Goal: Transaction & Acquisition: Obtain resource

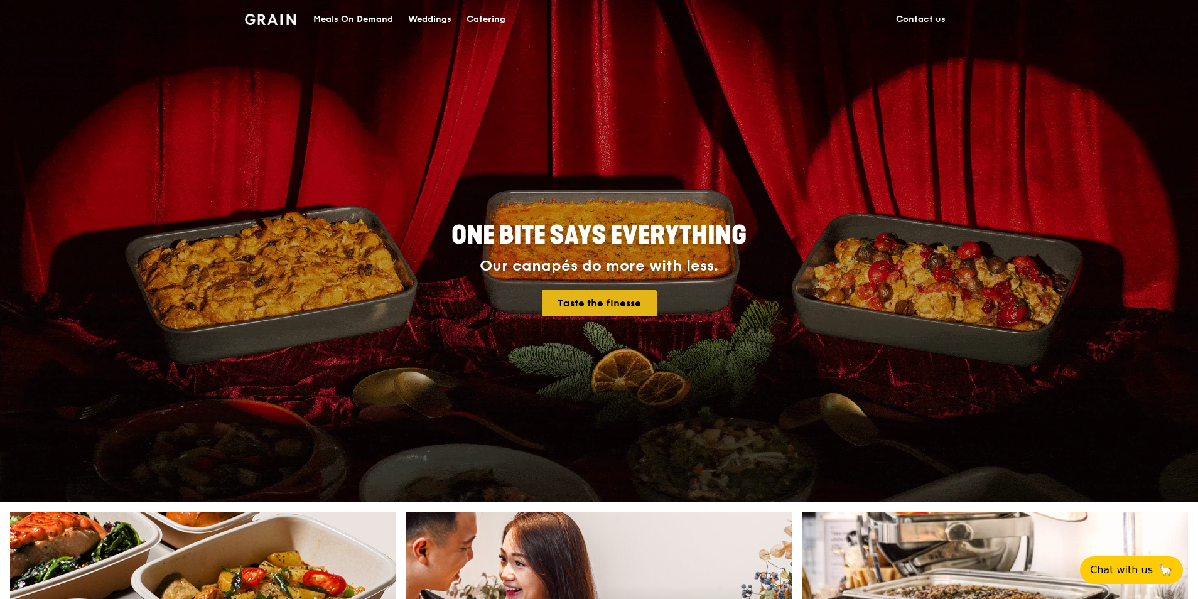
drag, startPoint x: 0, startPoint y: 0, endPoint x: 578, endPoint y: 316, distance: 658.3
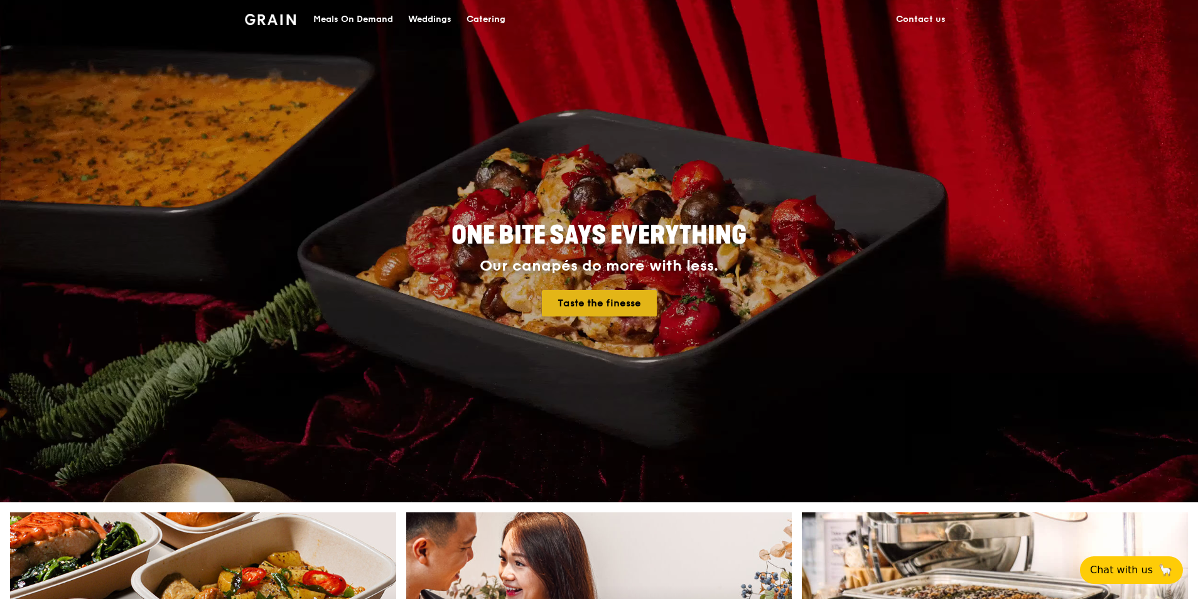
click at [578, 316] on link "Taste the finesse" at bounding box center [599, 303] width 115 height 26
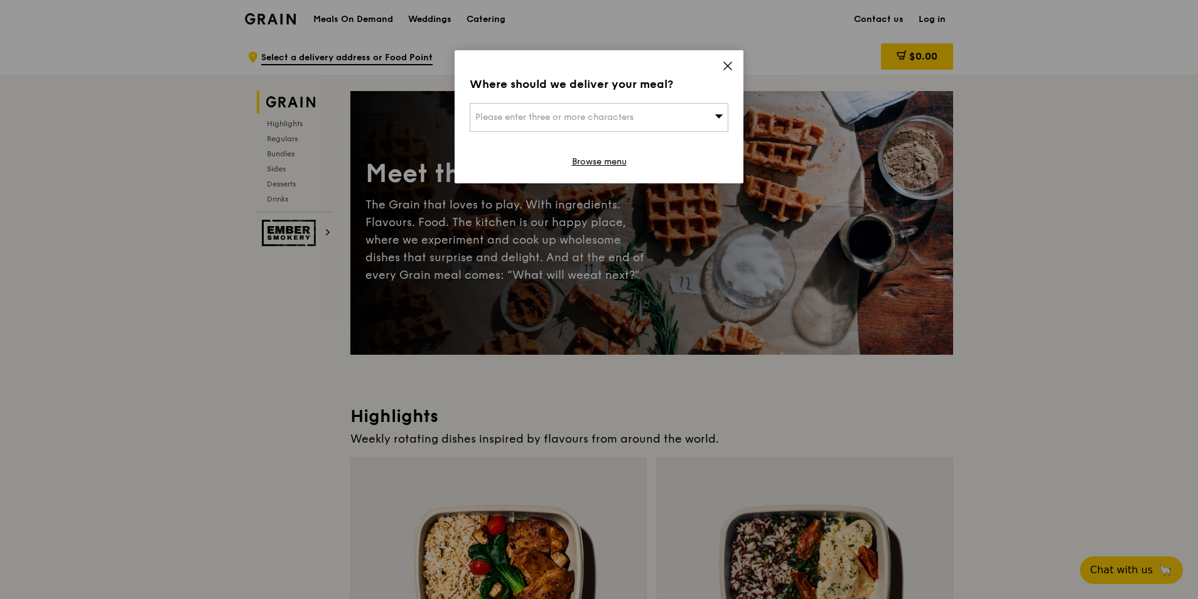
click at [737, 60] on div "Where should we deliver your meal? Please enter three or more characters Browse…" at bounding box center [599, 116] width 289 height 133
click at [730, 64] on icon at bounding box center [728, 66] width 8 height 8
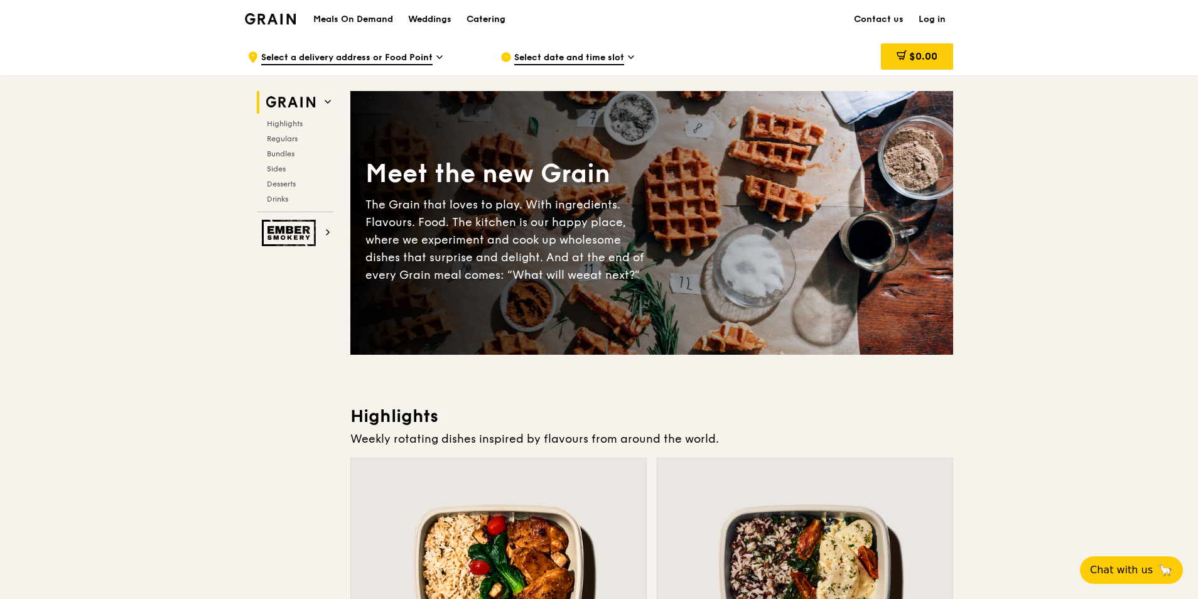
click at [493, 26] on div "Catering" at bounding box center [485, 20] width 39 height 38
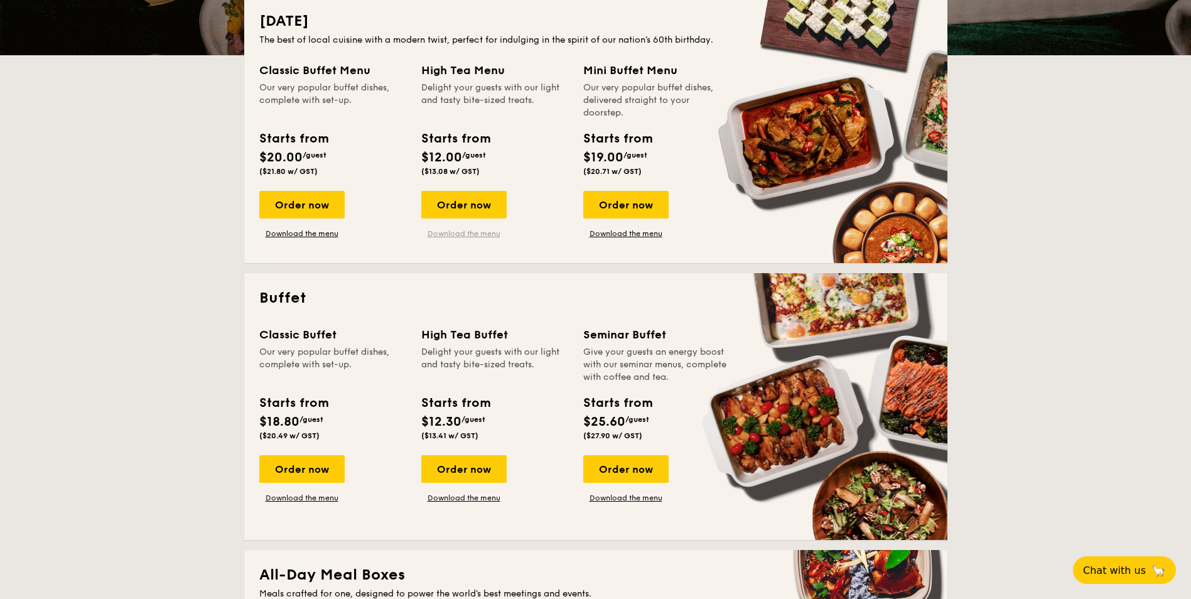
scroll to position [314, 0]
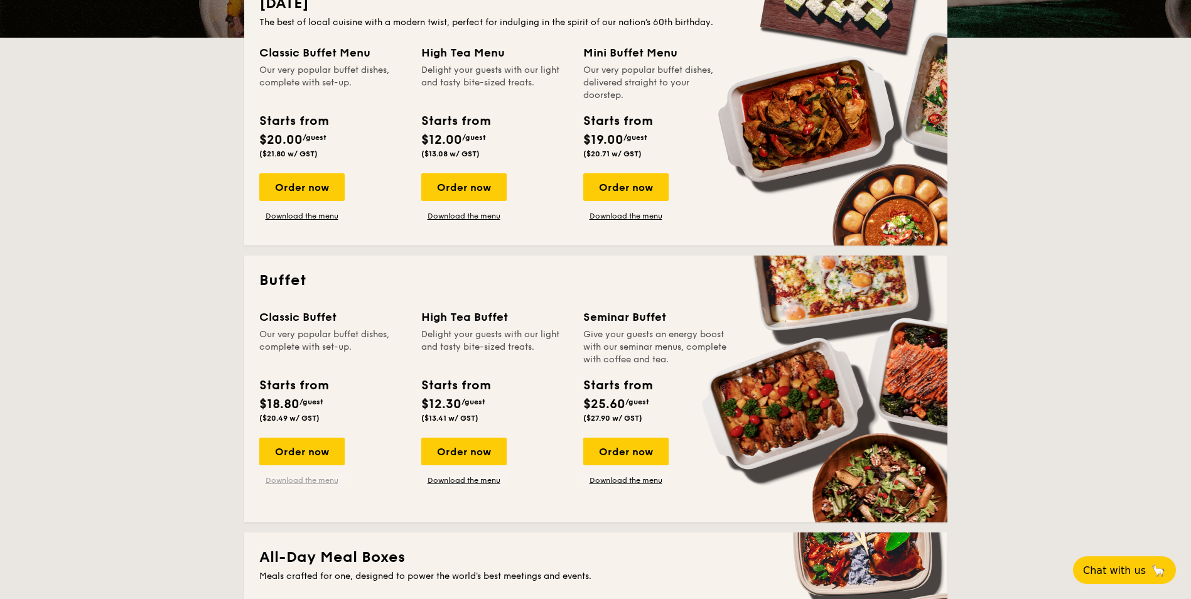
click at [320, 482] on link "Download the menu" at bounding box center [301, 480] width 85 height 10
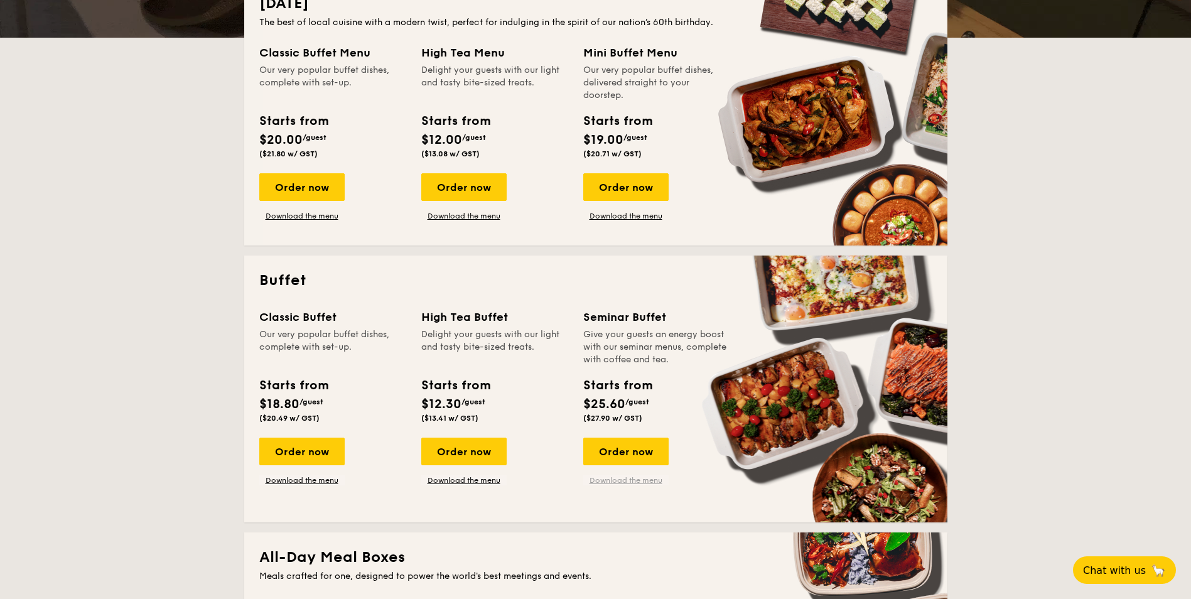
click at [638, 484] on link "Download the menu" at bounding box center [625, 480] width 85 height 10
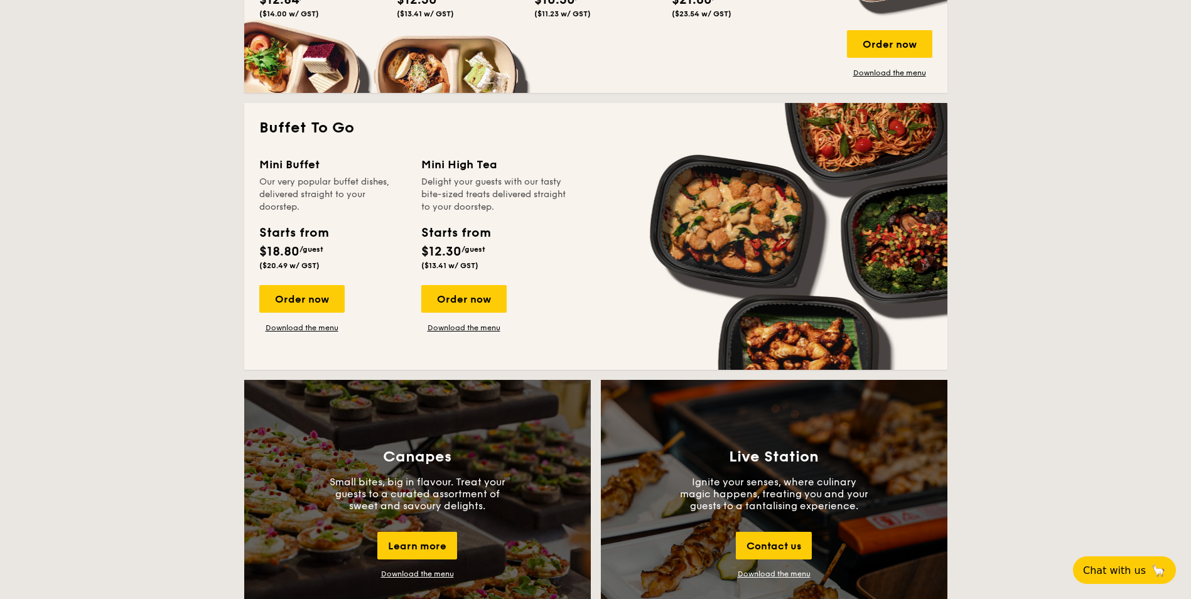
scroll to position [816, 0]
